Goal: Find specific page/section: Find specific page/section

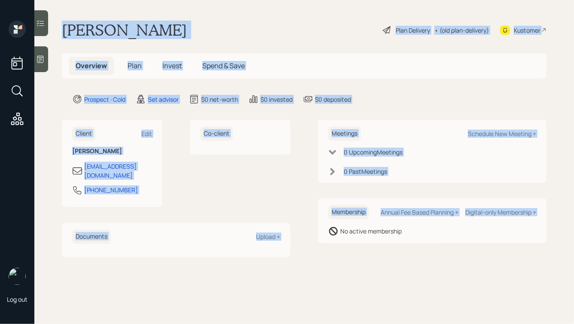
drag, startPoint x: 62, startPoint y: 30, endPoint x: 307, endPoint y: 252, distance: 330.7
click at [307, 252] on main "[PERSON_NAME] Plan Delivery • (old plan-delivery) Kustomer Overview Plan Invest…" at bounding box center [303, 162] width 539 height 324
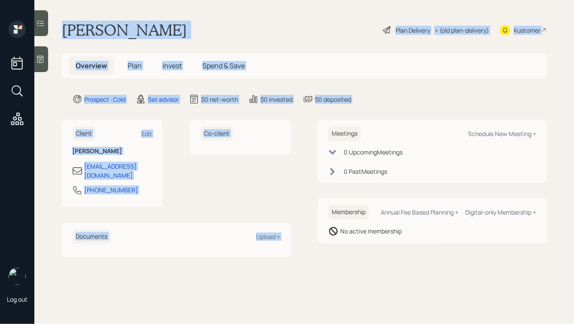
drag, startPoint x: 370, startPoint y: 111, endPoint x: 173, endPoint y: -6, distance: 229.6
click at [173, 0] on html "Log out [PERSON_NAME] Plan Delivery • (old plan-delivery) Kustomer Overview Pla…" at bounding box center [287, 162] width 574 height 324
click at [157, 21] on h1 "[PERSON_NAME]" at bounding box center [124, 30] width 125 height 19
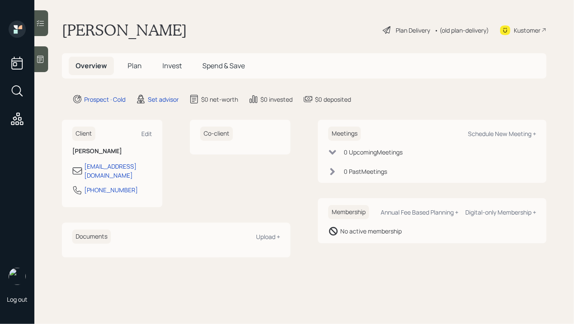
click at [43, 58] on icon at bounding box center [40, 59] width 6 height 7
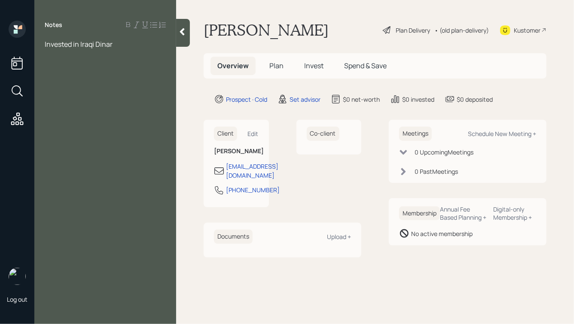
click at [184, 34] on icon at bounding box center [182, 31] width 5 height 7
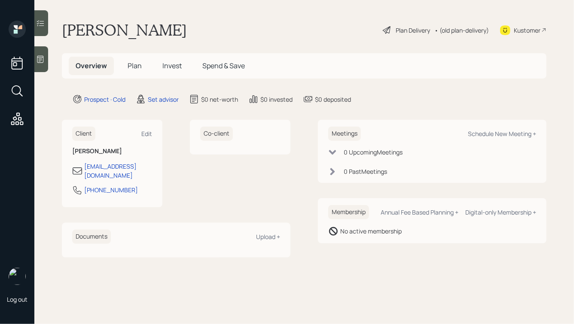
click at [46, 58] on div at bounding box center [41, 59] width 14 height 26
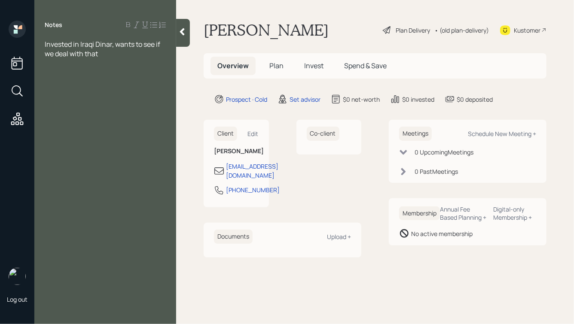
click at [184, 33] on icon at bounding box center [182, 31] width 9 height 9
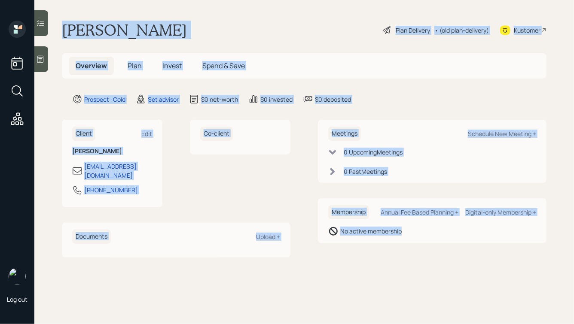
drag, startPoint x: 59, startPoint y: 26, endPoint x: 395, endPoint y: 304, distance: 436.6
click at [395, 304] on main "[PERSON_NAME] Plan Delivery • (old plan-delivery) Kustomer Overview Plan Invest…" at bounding box center [303, 162] width 539 height 324
click at [381, 278] on main "[PERSON_NAME] Plan Delivery • (old plan-delivery) Kustomer Overview Plan Invest…" at bounding box center [303, 162] width 539 height 324
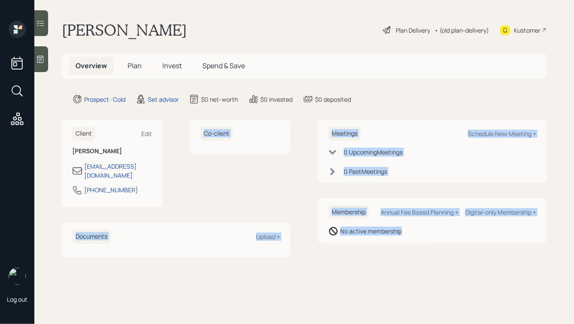
drag, startPoint x: 410, startPoint y: 275, endPoint x: 183, endPoint y: 97, distance: 288.0
click at [183, 99] on main "[PERSON_NAME] Plan Delivery • (old plan-delivery) Kustomer Overview Plan Invest…" at bounding box center [303, 162] width 539 height 324
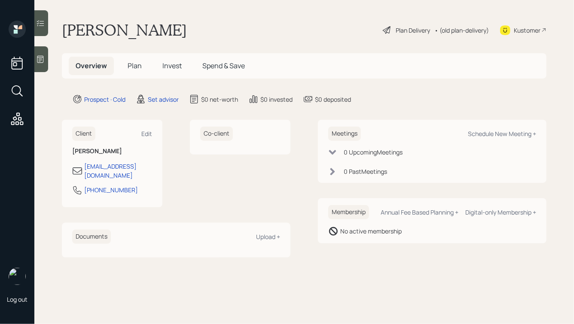
click at [109, 42] on main "[PERSON_NAME] Plan Delivery • (old plan-delivery) Kustomer Overview Plan Invest…" at bounding box center [303, 162] width 539 height 324
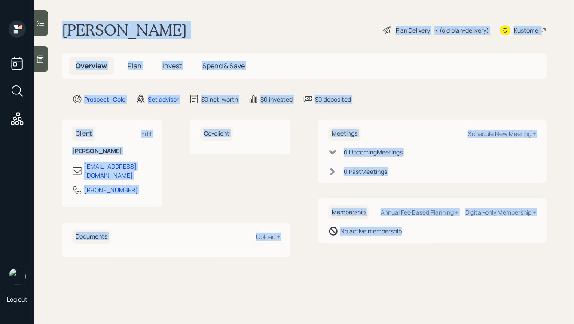
drag, startPoint x: 62, startPoint y: 24, endPoint x: 396, endPoint y: 248, distance: 401.3
click at [396, 248] on main "[PERSON_NAME] Plan Delivery • (old plan-delivery) Kustomer Overview Plan Invest…" at bounding box center [303, 162] width 539 height 324
click at [396, 248] on div "Meetings Schedule New Meeting + 0 Upcoming Meeting s 0 Past Meeting s Membershi…" at bounding box center [432, 188] width 228 height 137
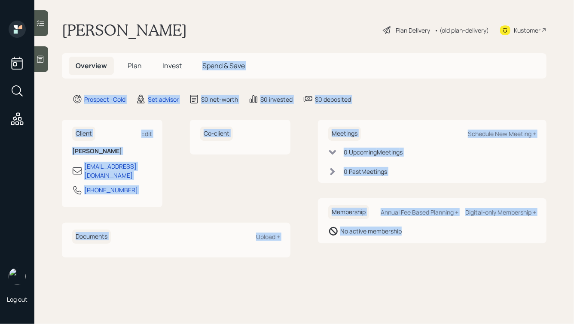
drag, startPoint x: 433, startPoint y: 245, endPoint x: 182, endPoint y: 33, distance: 328.4
click at [183, 33] on main "[PERSON_NAME] Plan Delivery • (old plan-delivery) Kustomer Overview Plan Invest…" at bounding box center [303, 162] width 539 height 324
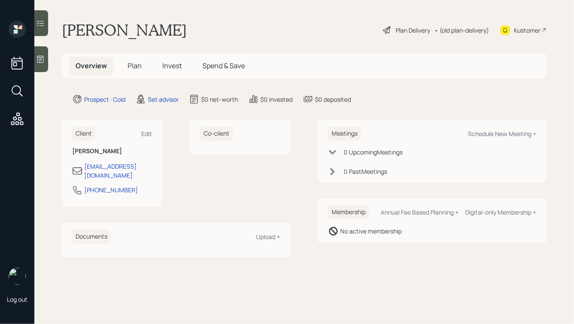
click at [144, 31] on h1 "[PERSON_NAME]" at bounding box center [124, 30] width 125 height 19
click at [38, 59] on icon at bounding box center [40, 59] width 9 height 9
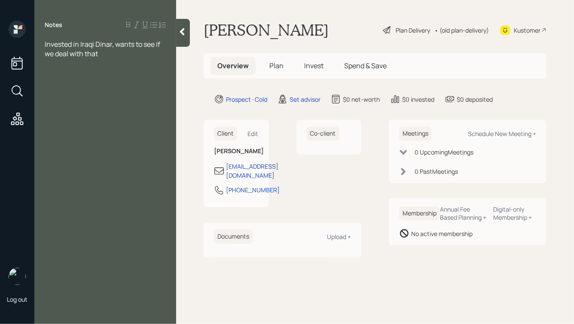
click at [179, 32] on icon at bounding box center [182, 31] width 9 height 9
